Goal: Task Accomplishment & Management: Manage account settings

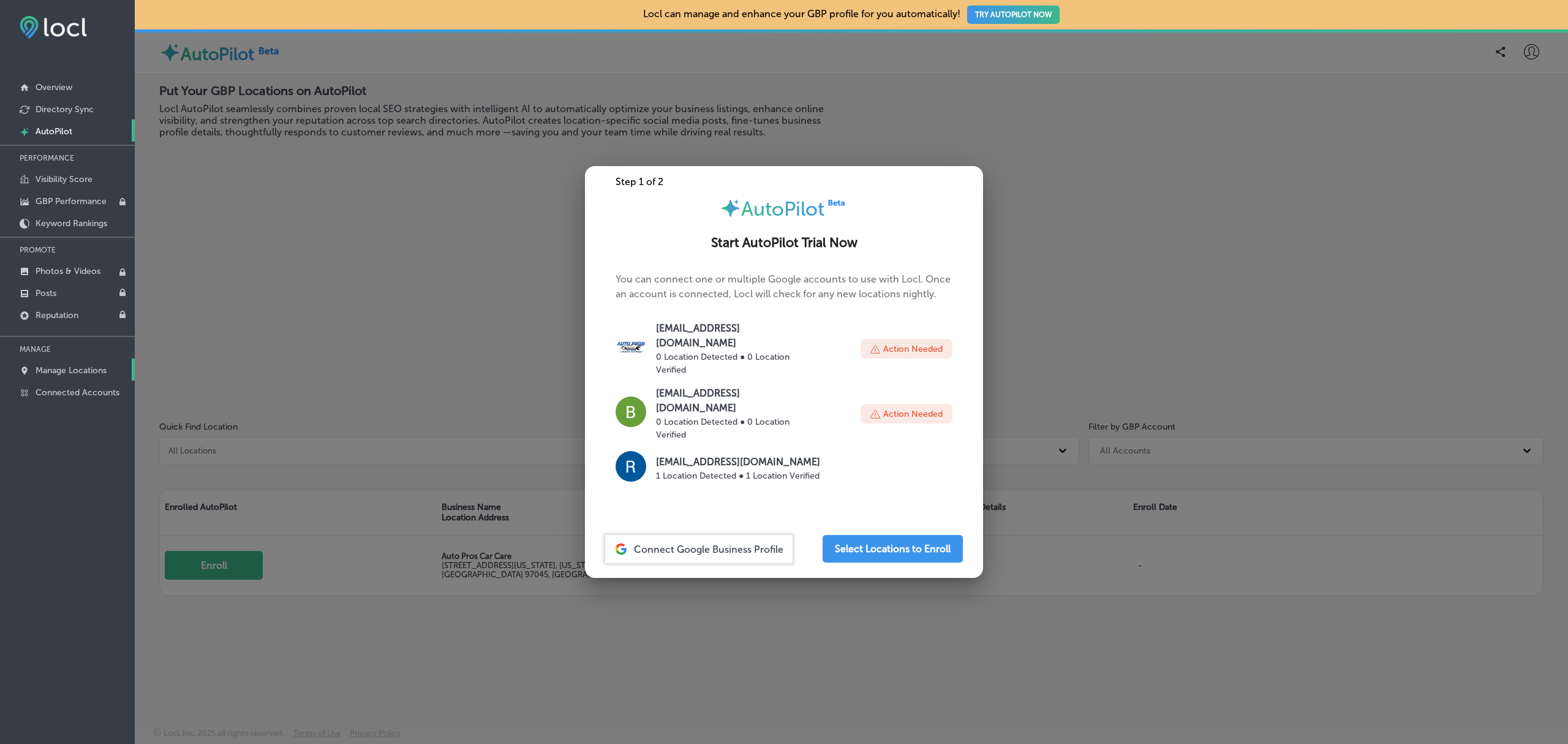
click at [72, 372] on p "Manage Locations" at bounding box center [71, 370] width 71 height 10
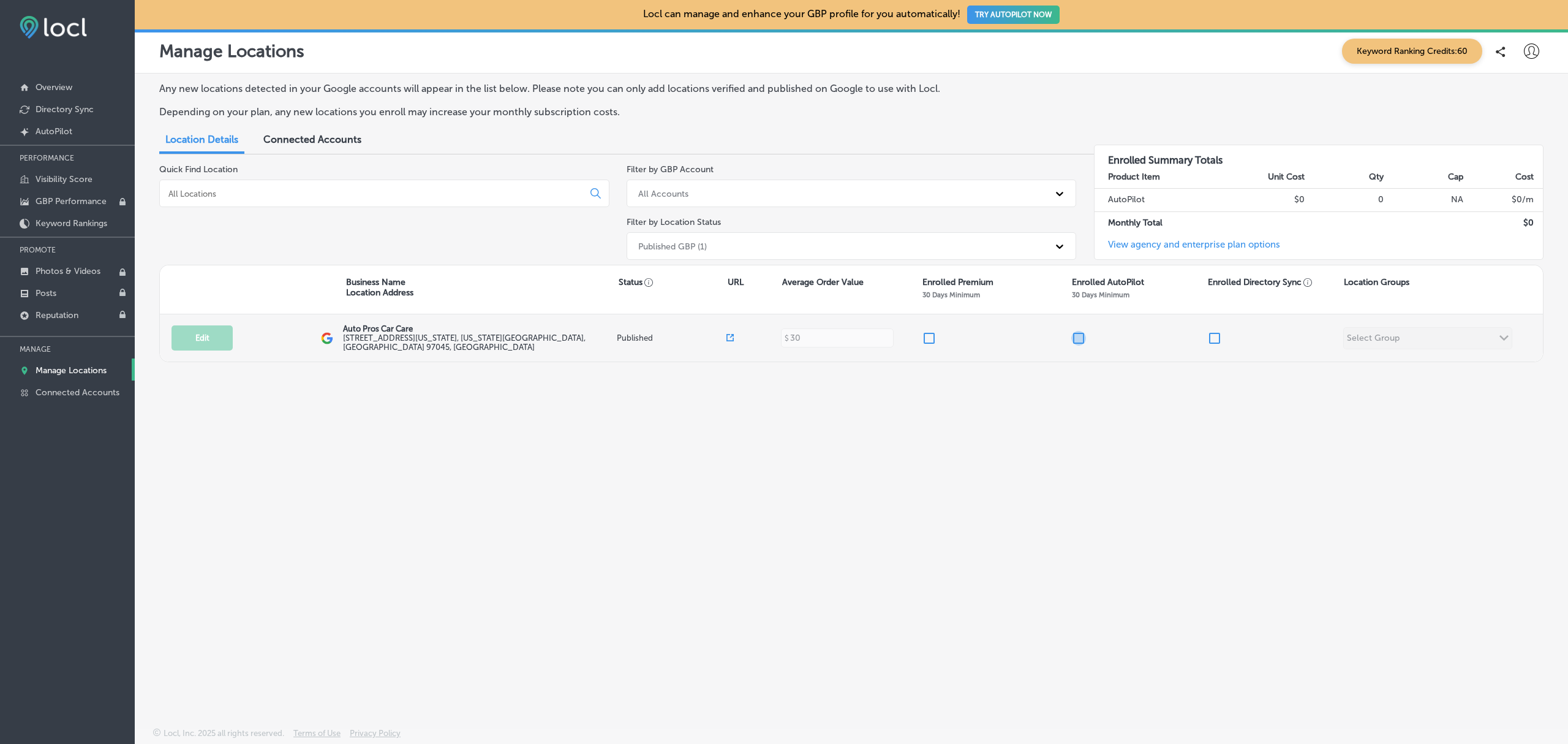
click at [1076, 337] on input "checkbox" at bounding box center [1078, 338] width 15 height 15
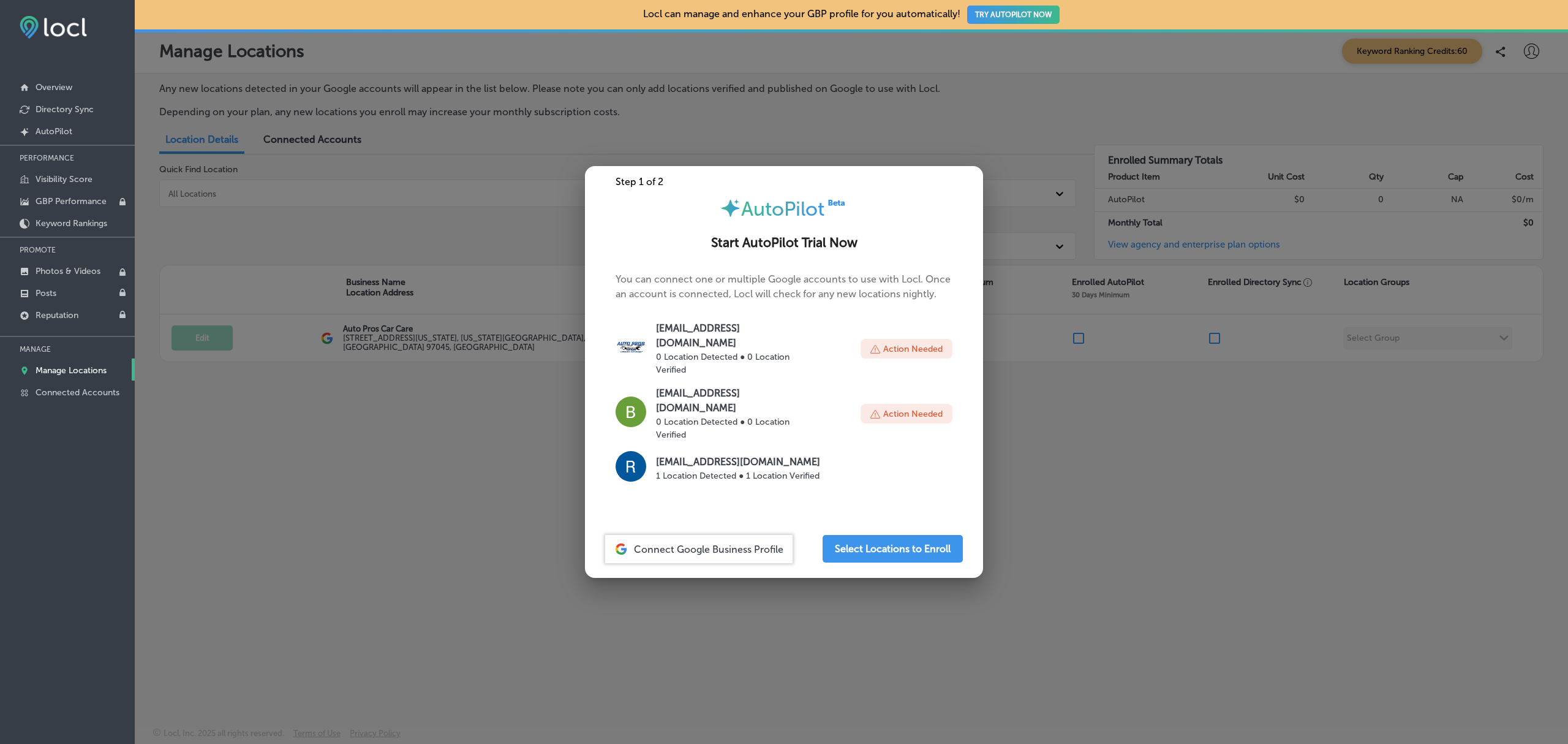
click at [1051, 508] on div at bounding box center [784, 372] width 1568 height 744
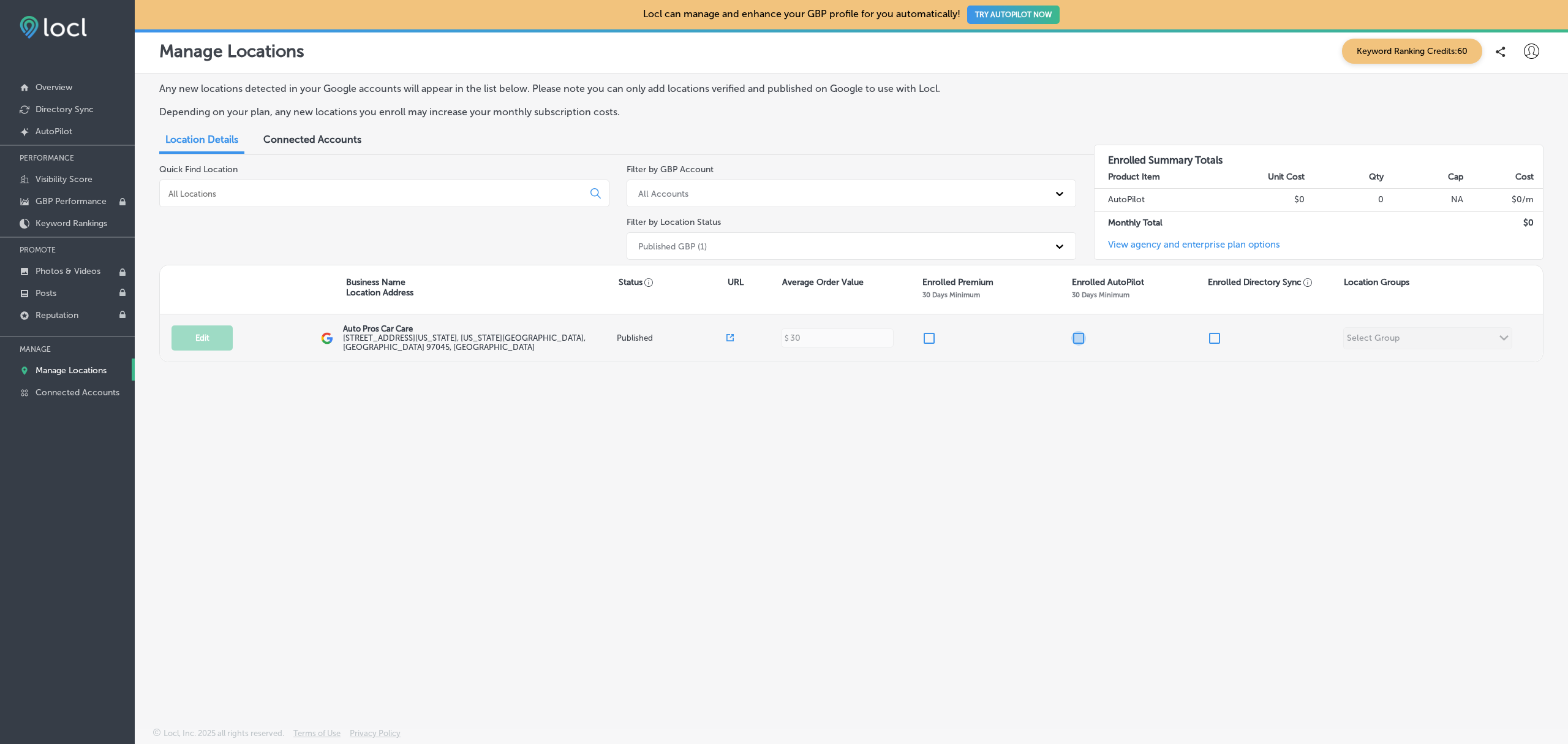
click at [1072, 336] on input "checkbox" at bounding box center [1078, 338] width 15 height 15
checkbox input "false"
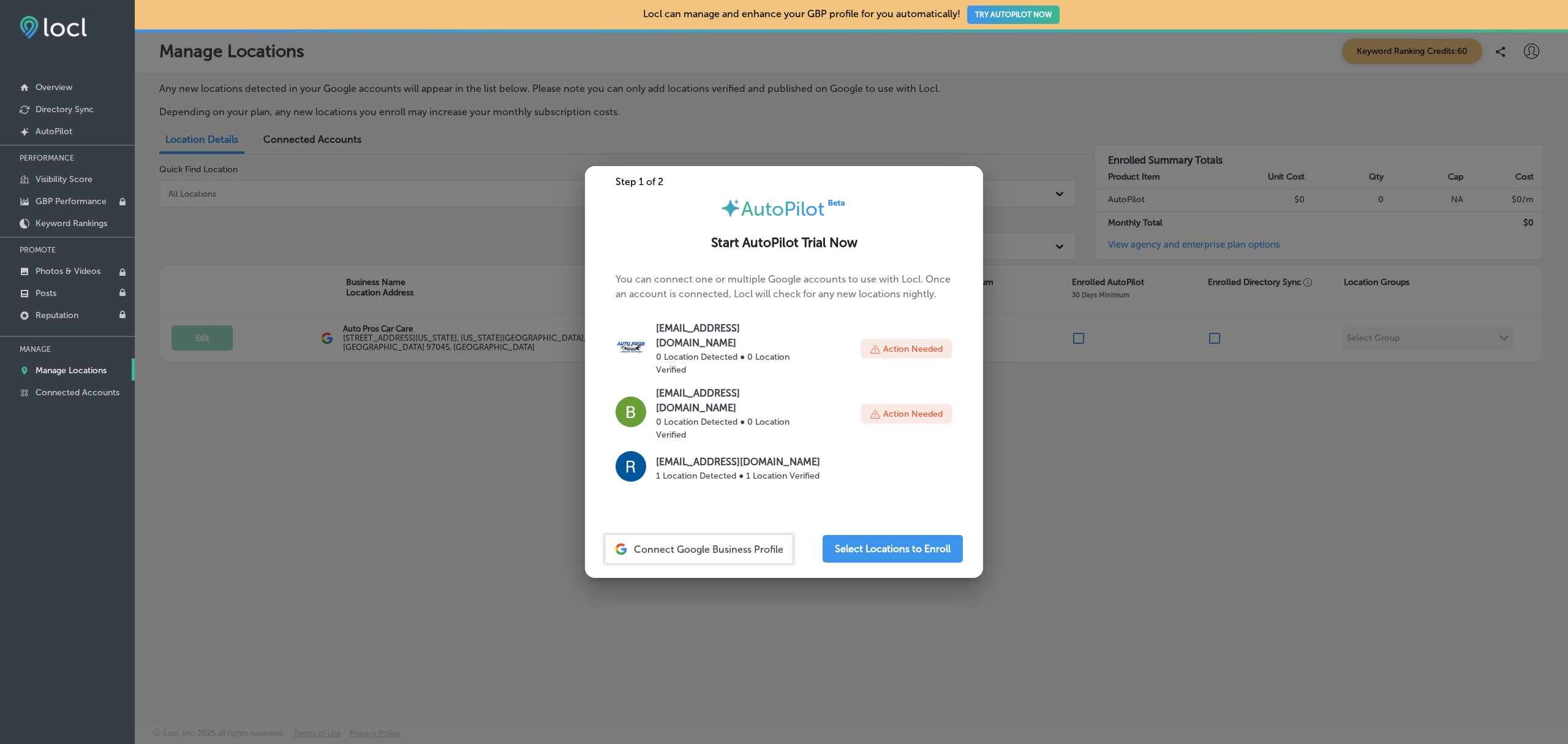
click at [1184, 531] on div at bounding box center [784, 372] width 1568 height 744
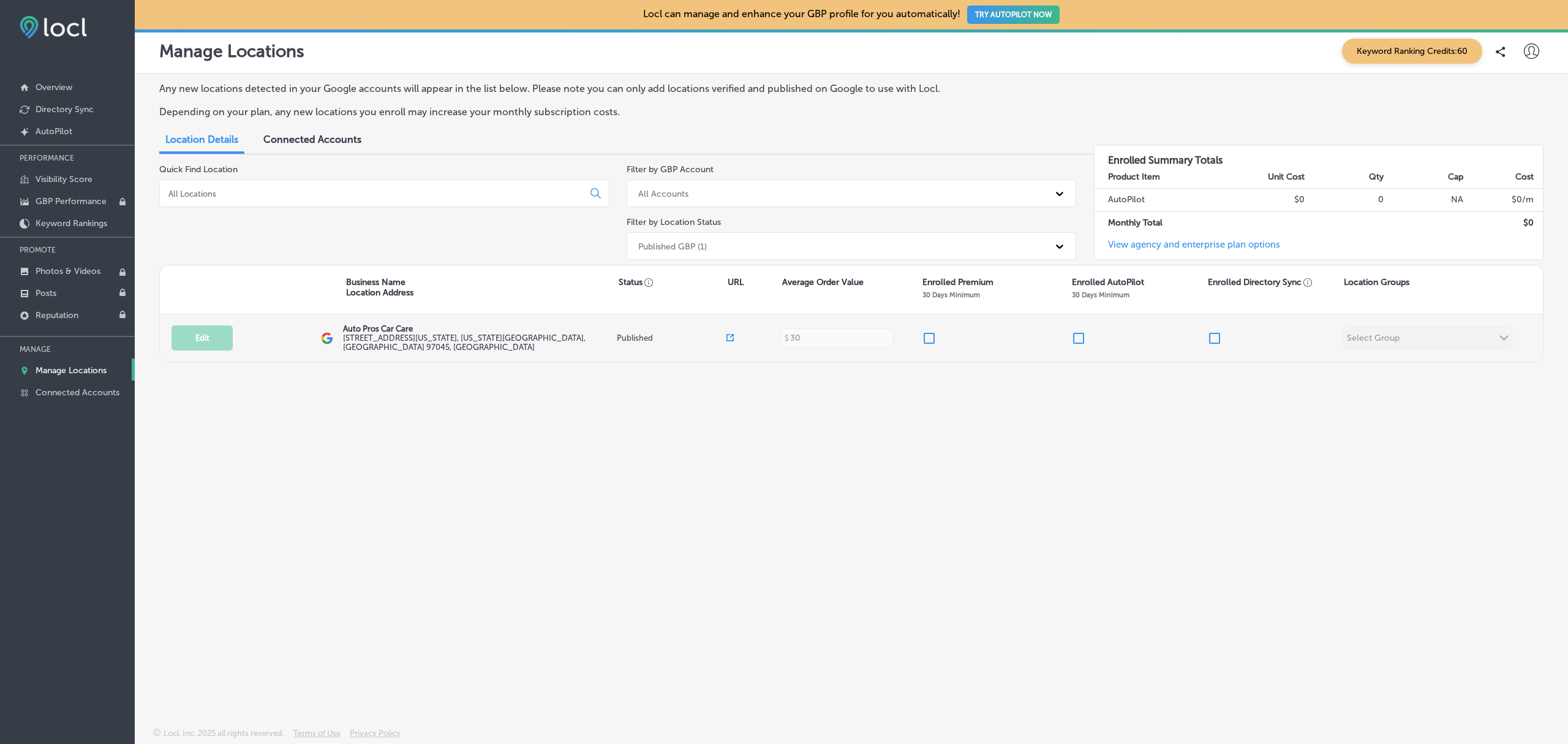
click at [1216, 338] on input "checkbox" at bounding box center [1215, 338] width 15 height 15
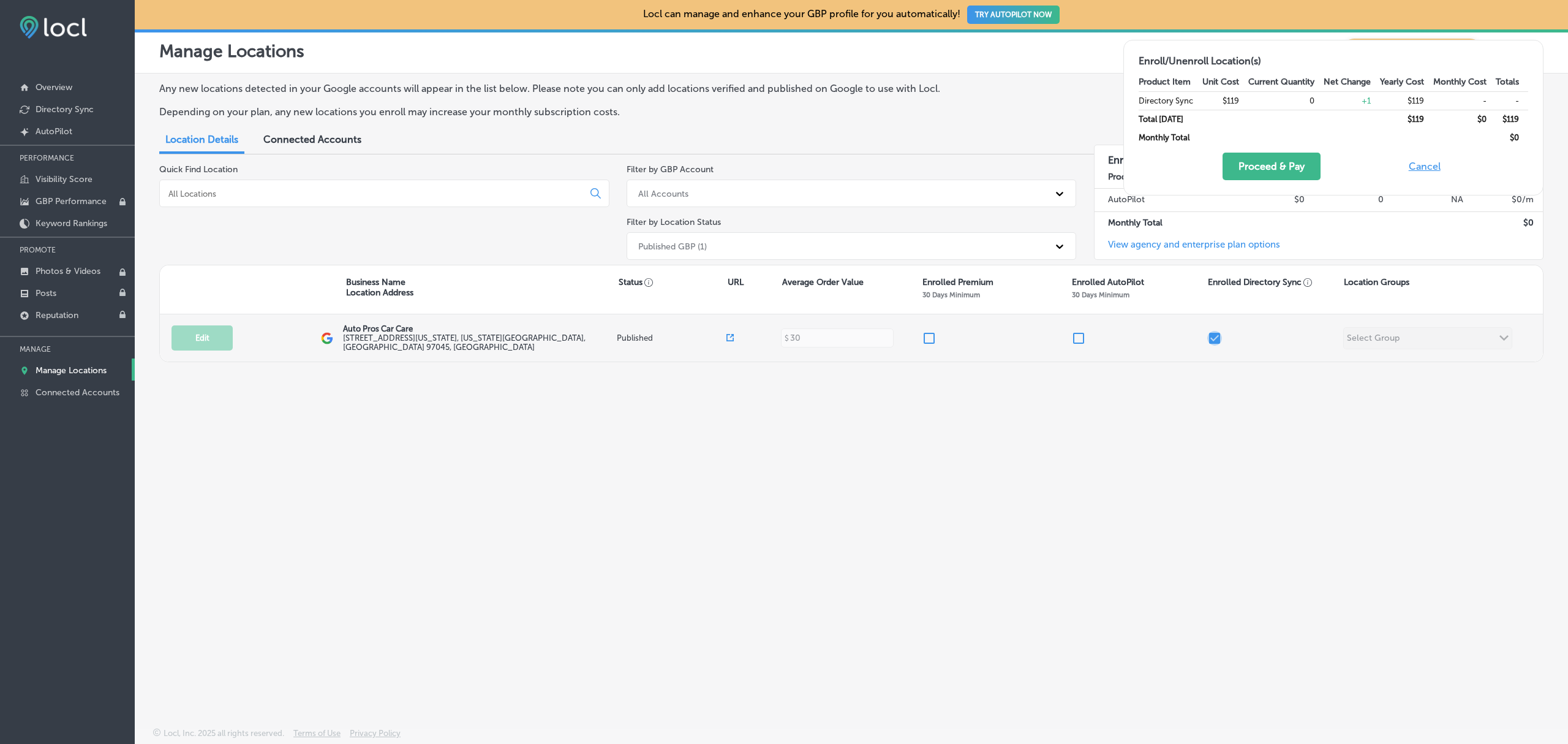
click at [1216, 338] on input "checkbox" at bounding box center [1215, 338] width 15 height 15
checkbox input "false"
